Goal: Task Accomplishment & Management: Complete application form

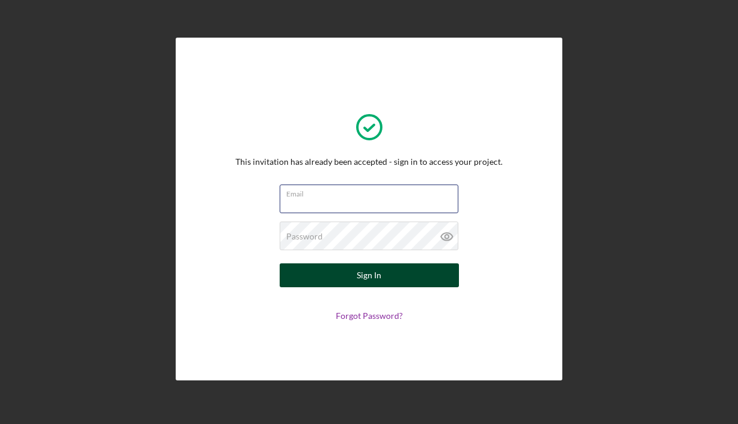
type input "[EMAIL_ADDRESS][DOMAIN_NAME]"
click at [356, 276] on button "Sign In" at bounding box center [369, 276] width 179 height 24
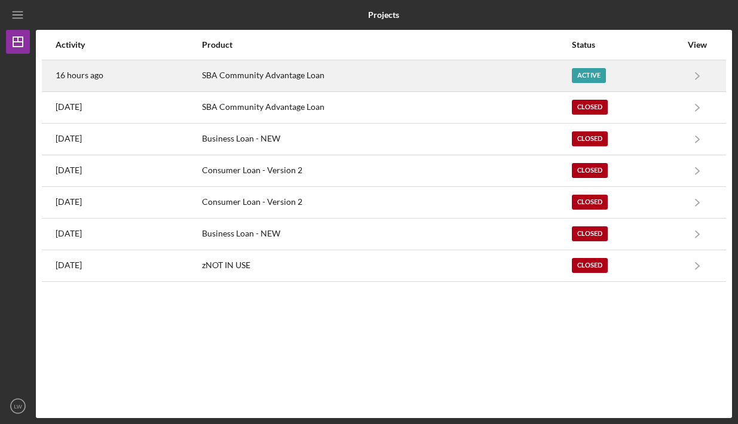
click at [607, 78] on div "Active" at bounding box center [626, 76] width 109 height 30
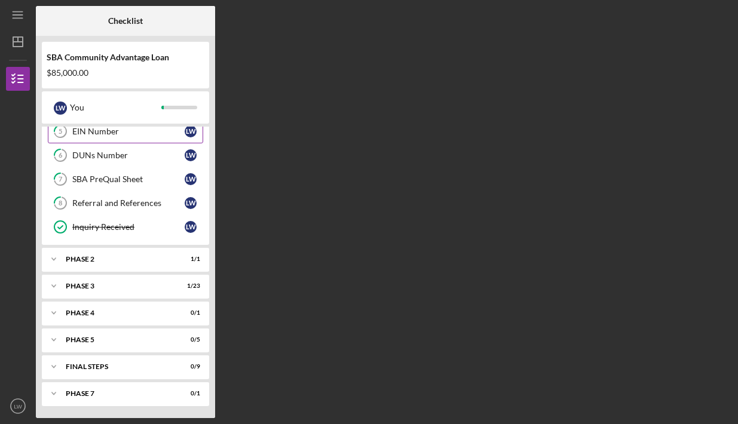
scroll to position [127, 0]
click at [160, 261] on div "Phase 2" at bounding box center [130, 259] width 129 height 7
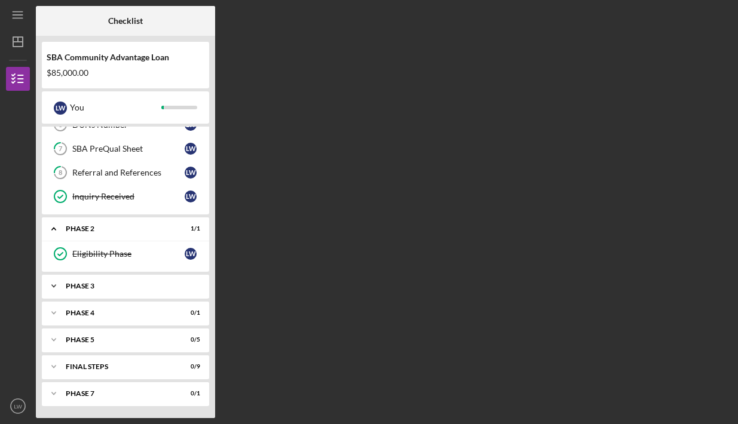
click at [150, 286] on div "Phase 3" at bounding box center [130, 286] width 129 height 7
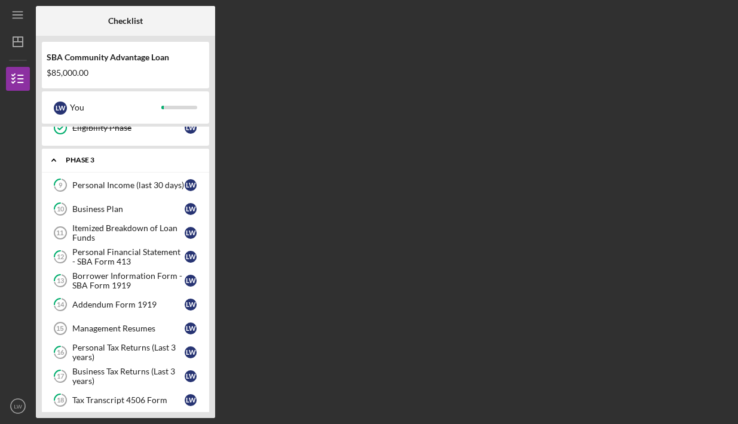
scroll to position [285, 0]
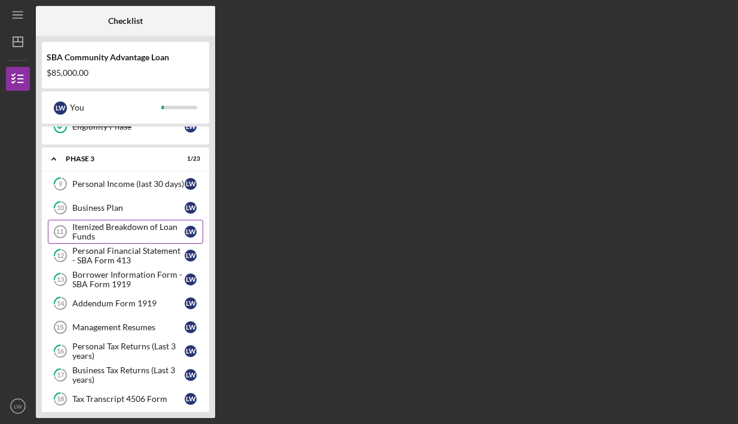
click at [142, 237] on div "Itemized Breakdown of Loan Funds" at bounding box center [128, 231] width 112 height 19
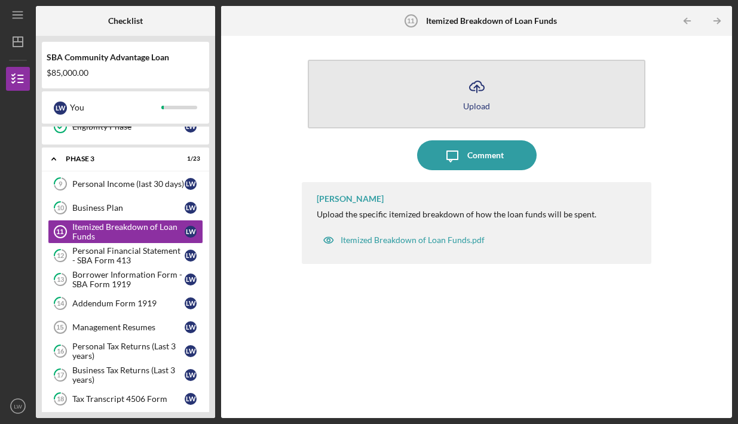
click at [468, 89] on icon "Icon/Upload" at bounding box center [477, 87] width 30 height 30
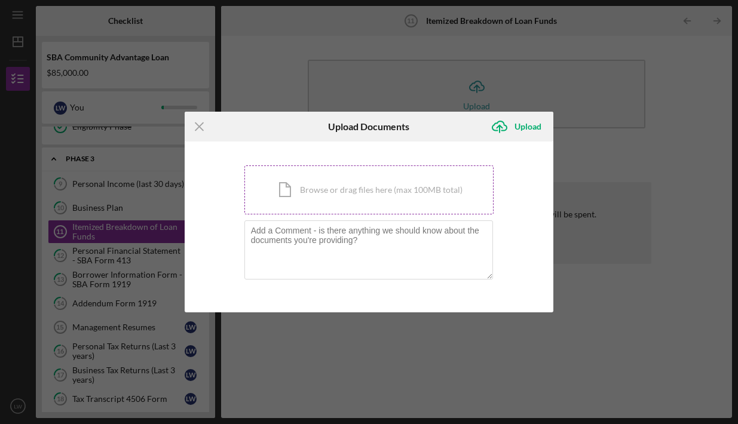
click at [349, 169] on div "Icon/Document Browse or drag files here (max 100MB total) Tap to choose files o…" at bounding box center [369, 190] width 250 height 49
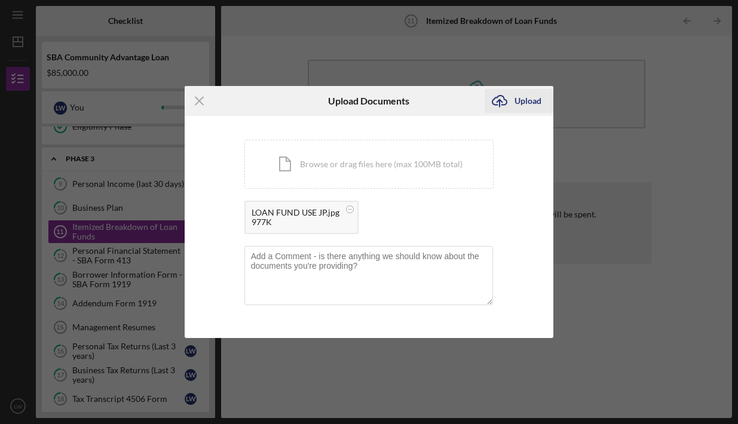
click at [514, 104] on icon "Icon/Upload" at bounding box center [500, 101] width 30 height 30
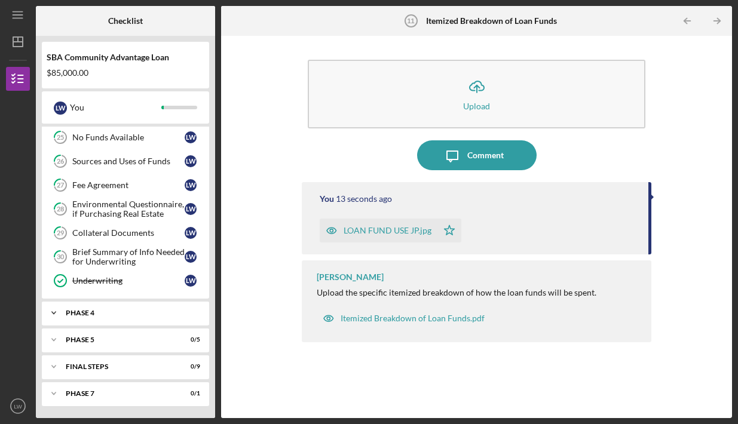
scroll to position [714, 0]
click at [96, 288] on link "Underwriting Underwriting L W" at bounding box center [125, 281] width 155 height 24
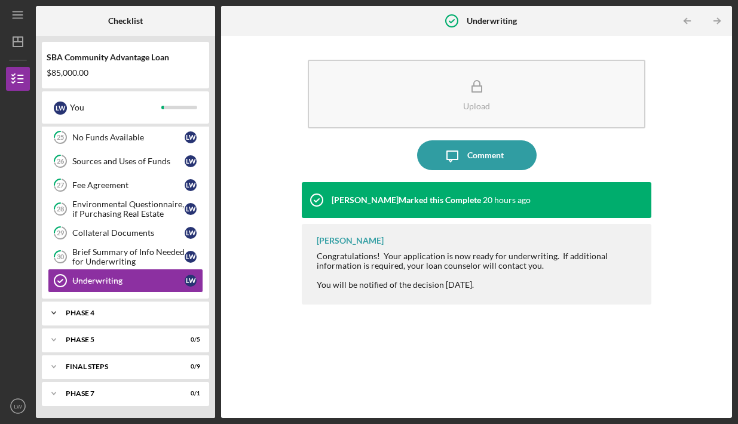
click at [85, 314] on div "Phase 4" at bounding box center [130, 313] width 129 height 7
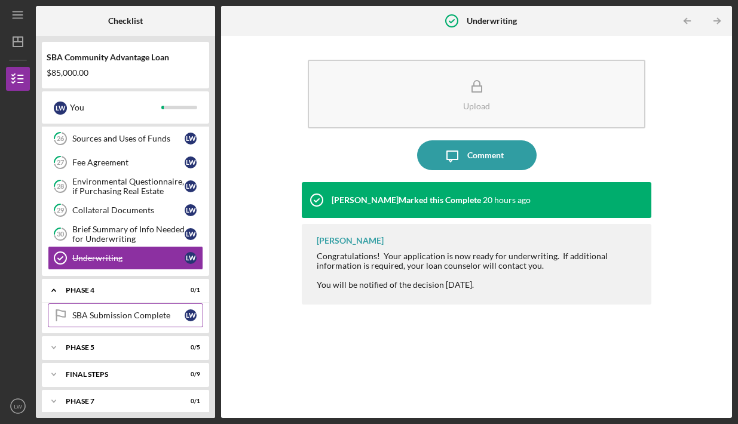
click at [85, 320] on div "SBA Submission Complete" at bounding box center [128, 316] width 112 height 10
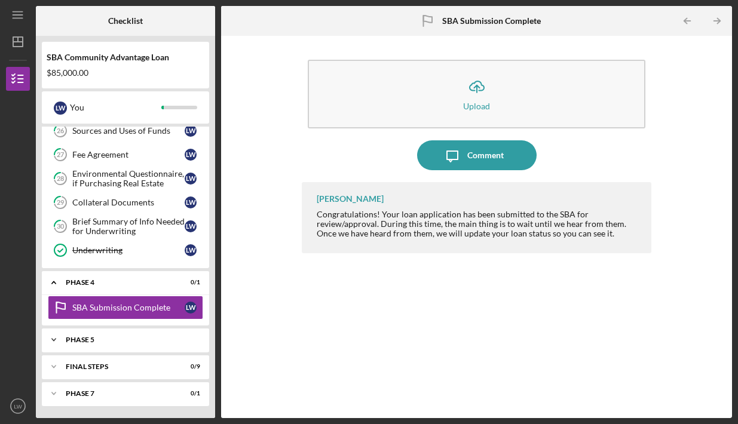
scroll to position [745, 0]
click at [82, 338] on div "Phase 5" at bounding box center [130, 340] width 129 height 7
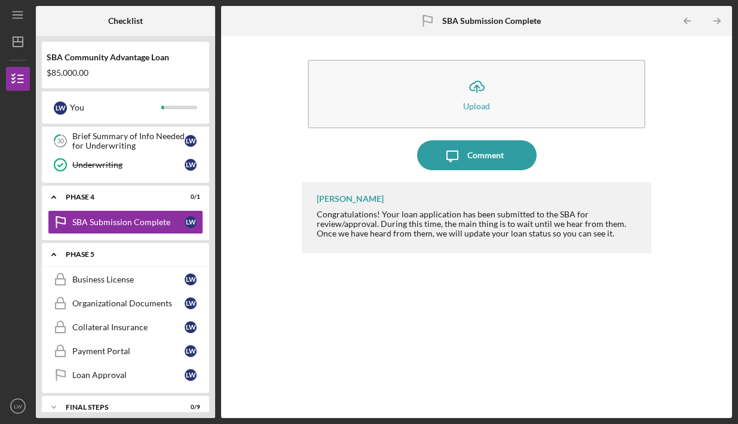
scroll to position [837, 0]
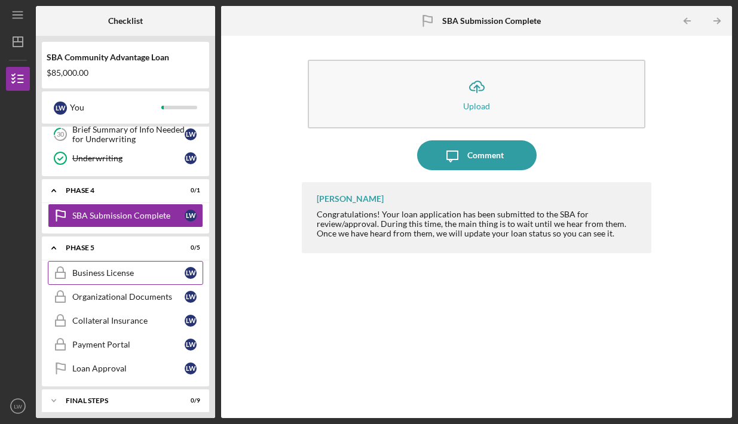
click at [114, 277] on div "Business License" at bounding box center [128, 273] width 112 height 10
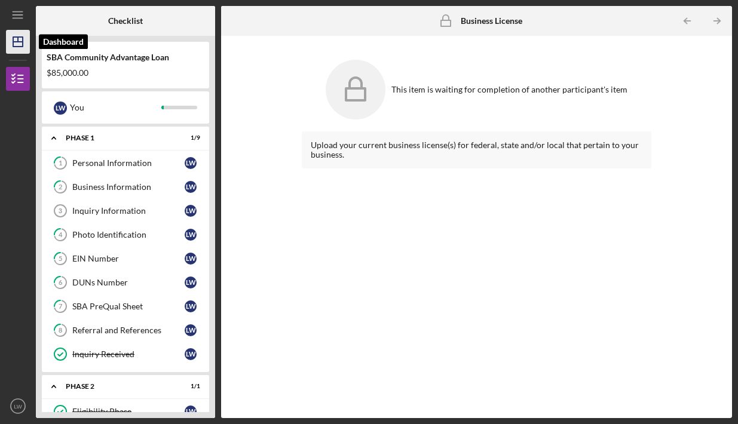
click at [13, 48] on icon "Icon/Dashboard" at bounding box center [18, 42] width 30 height 30
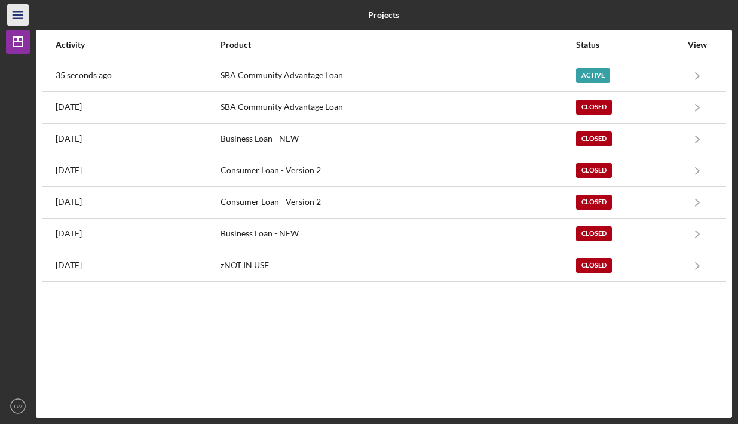
click at [19, 20] on icon "Icon/Menu" at bounding box center [18, 15] width 27 height 27
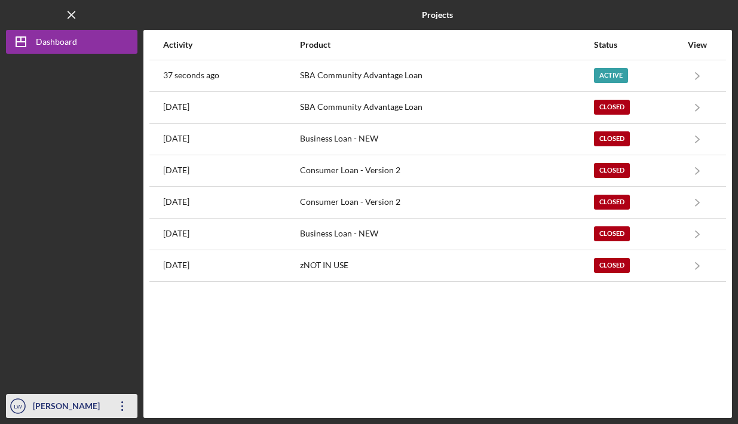
click at [42, 401] on div "Lucretia Wilks" at bounding box center [69, 408] width 78 height 27
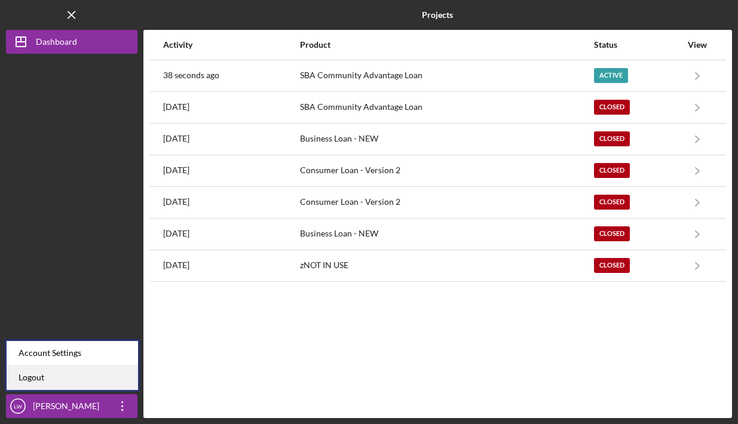
click at [47, 380] on link "Logout" at bounding box center [73, 378] width 132 height 25
